Goal: Information Seeking & Learning: Check status

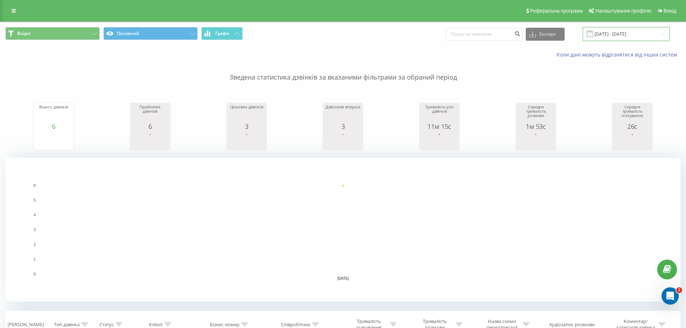
click at [608, 33] on input "[DATE] - [DATE]" at bounding box center [626, 34] width 87 height 14
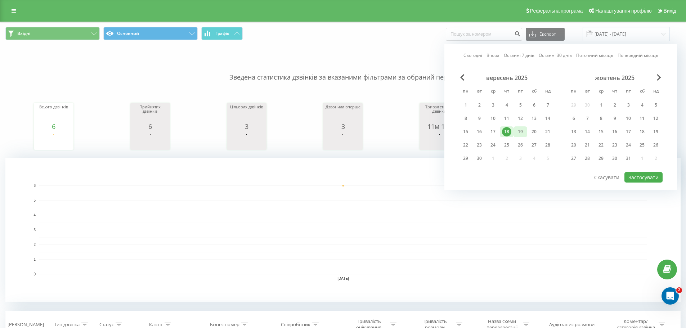
click at [523, 132] on div "19" at bounding box center [520, 131] width 9 height 9
click at [531, 132] on div "20" at bounding box center [534, 131] width 9 height 9
click at [555, 172] on div "Сьогодні Вчора Останні 7 днів Останні 30 днів Поточний місяць Попередній місяць…" at bounding box center [561, 117] width 233 height 146
click at [528, 133] on div "20" at bounding box center [535, 131] width 14 height 11
click at [529, 133] on div "20" at bounding box center [535, 131] width 14 height 11
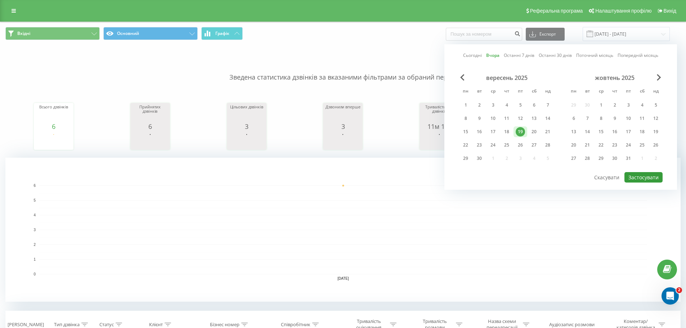
click at [656, 178] on button "Застосувати" at bounding box center [644, 177] width 38 height 10
type input "[DATE] - [DATE]"
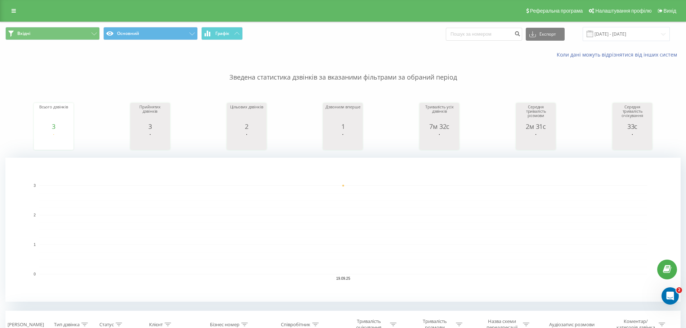
click at [402, 233] on rect "A chart." at bounding box center [343, 230] width 608 height 89
click at [632, 36] on input "[DATE] - [DATE]" at bounding box center [626, 34] width 87 height 14
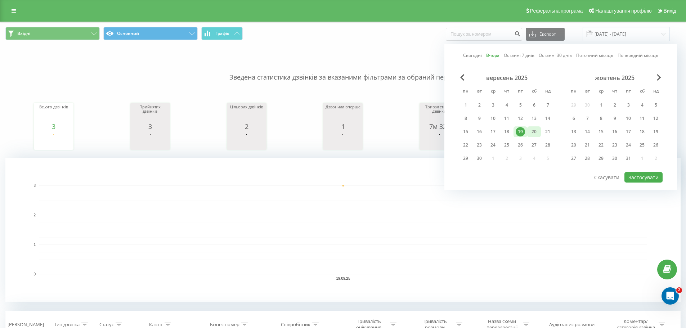
click at [533, 134] on div "20" at bounding box center [534, 131] width 9 height 9
click at [643, 173] on button "Застосувати" at bounding box center [644, 177] width 38 height 10
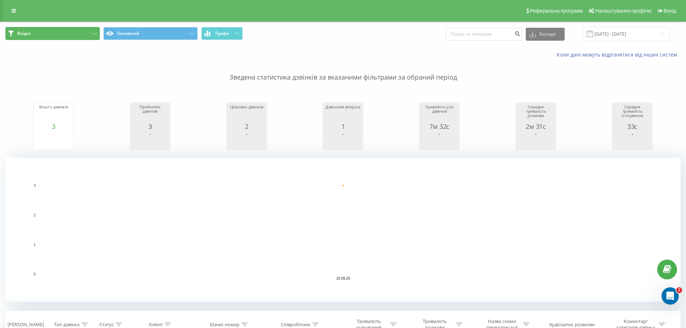
click at [70, 36] on button "Вхідні" at bounding box center [52, 33] width 94 height 13
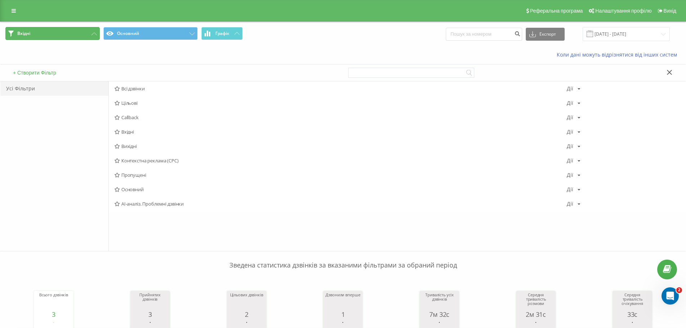
click at [97, 32] on button "Вхідні" at bounding box center [52, 33] width 94 height 13
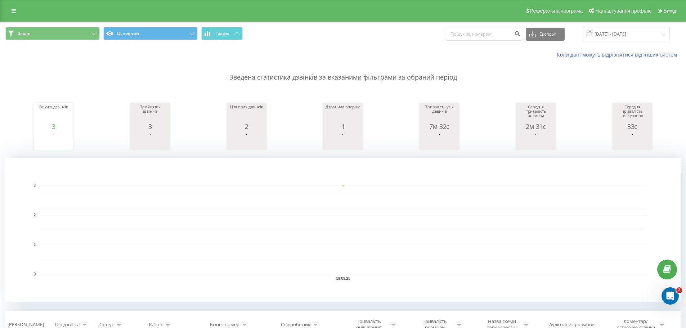
click at [103, 32] on span "Вхідні Основний Графік" at bounding box center [171, 34] width 333 height 14
click at [98, 33] on button "Вхідні" at bounding box center [52, 33] width 94 height 13
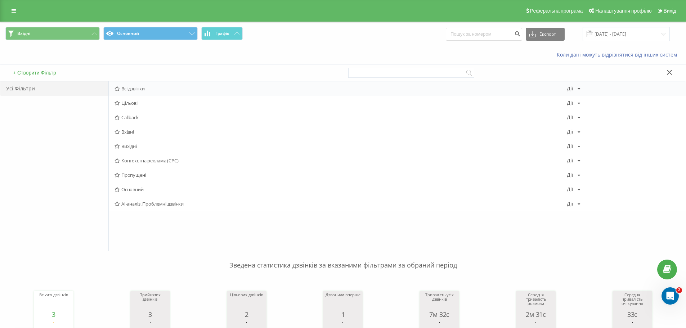
click at [125, 86] on span "Всі дзвінки" at bounding box center [341, 88] width 453 height 5
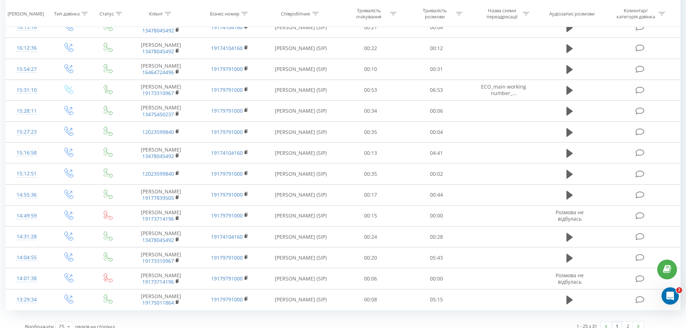
scroll to position [576, 0]
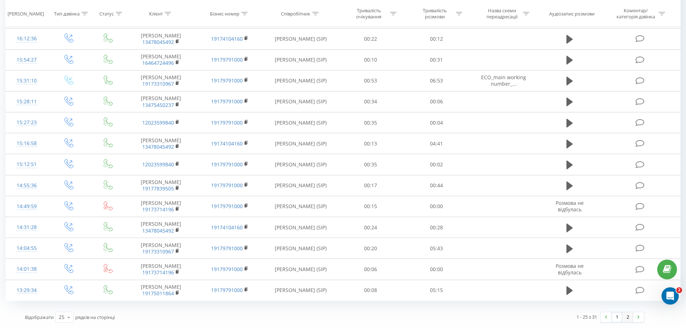
click at [630, 317] on link "2" at bounding box center [628, 317] width 11 height 10
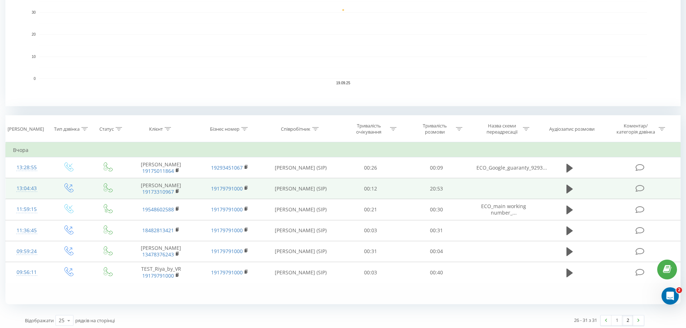
scroll to position [199, 0]
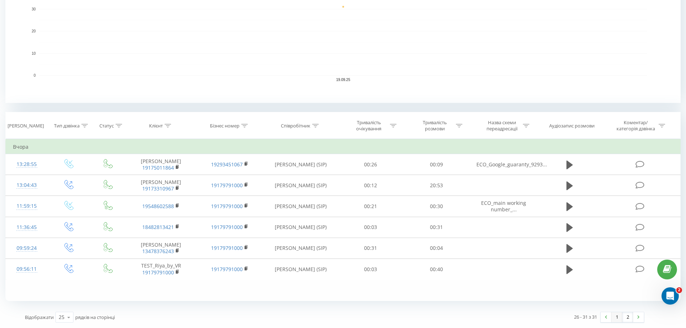
click at [619, 316] on link "1" at bounding box center [617, 317] width 11 height 10
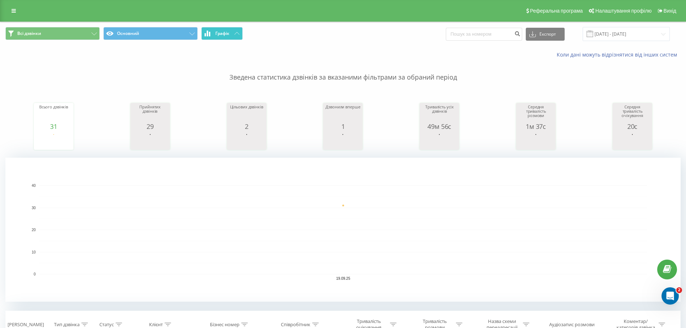
click at [221, 32] on span "Графік" at bounding box center [222, 33] width 14 height 5
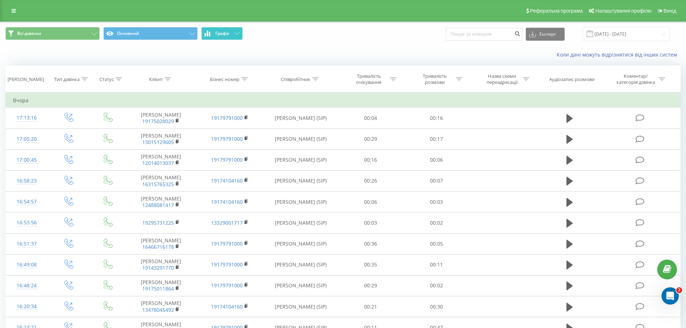
click at [227, 33] on span "Графік" at bounding box center [222, 33] width 14 height 5
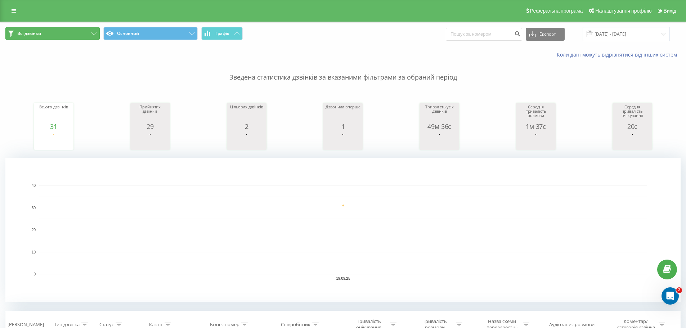
click at [91, 35] on button "Всі дзвінки" at bounding box center [52, 33] width 94 height 13
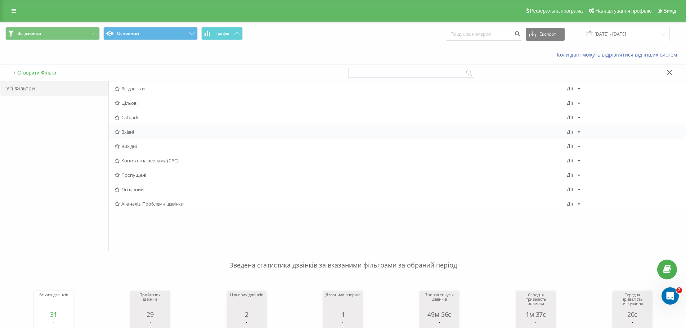
click at [145, 133] on span "Вхідні" at bounding box center [341, 131] width 453 height 5
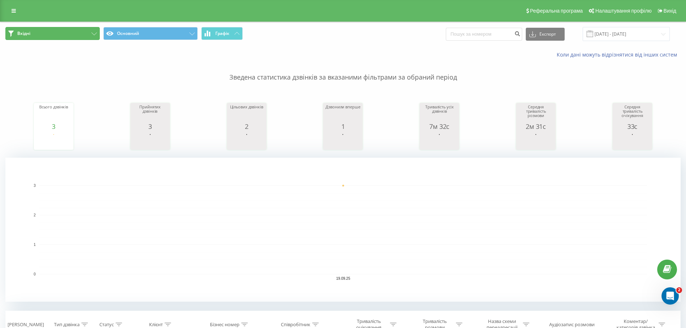
click at [75, 33] on button "Вхідні" at bounding box center [52, 33] width 94 height 13
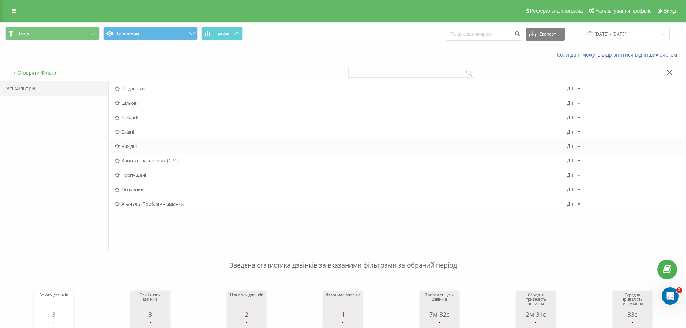
drag, startPoint x: 137, startPoint y: 132, endPoint x: 138, endPoint y: 141, distance: 9.4
click at [138, 141] on div "Всі дзвінки Дії Редагувати Копіювати Видалити За замовчуванням Поділитися Цільо…" at bounding box center [397, 146] width 577 height 130
click at [137, 145] on span "Вихідні" at bounding box center [341, 146] width 453 height 5
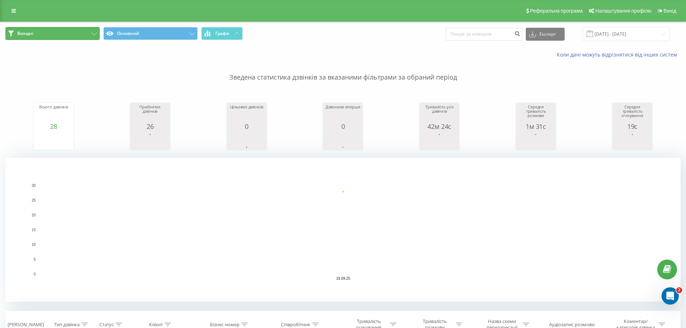
click at [77, 34] on button "Вихідні" at bounding box center [52, 33] width 94 height 13
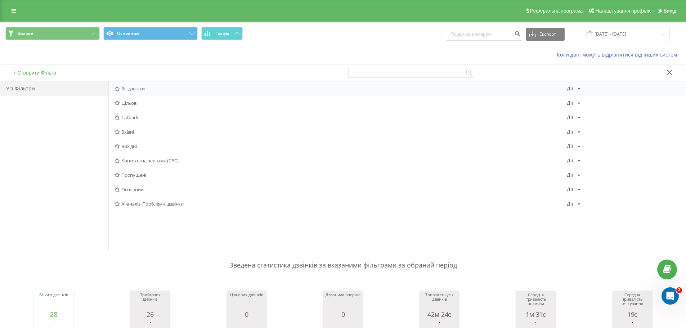
click at [128, 88] on span "Всі дзвінки" at bounding box center [341, 88] width 453 height 5
